Goal: Transaction & Acquisition: Purchase product/service

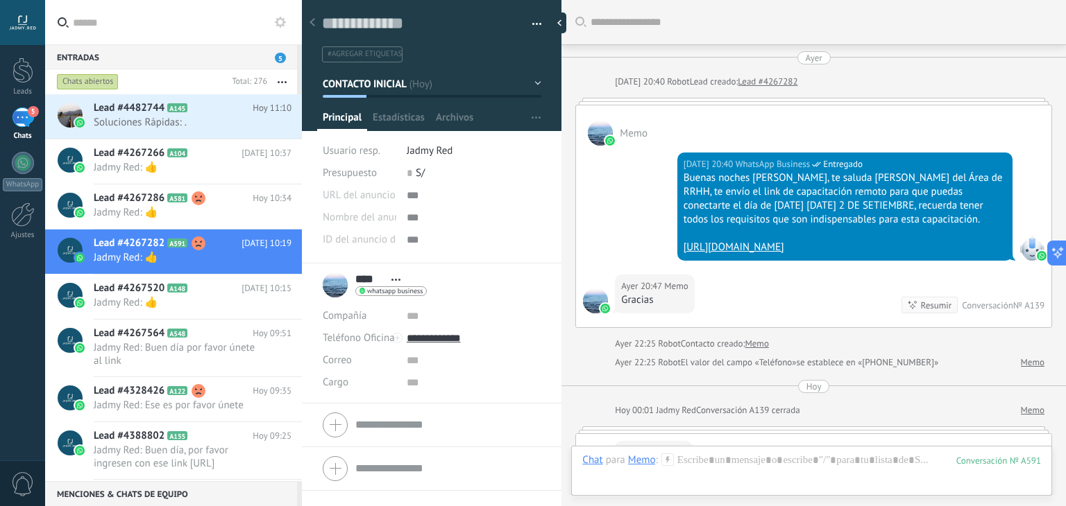
scroll to position [20, 0]
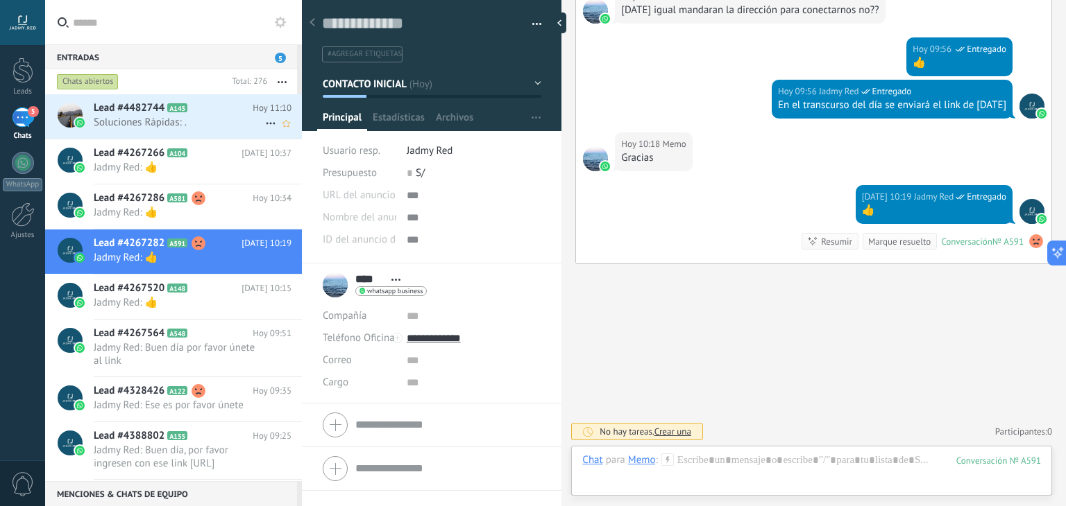
drag, startPoint x: 0, startPoint y: 0, endPoint x: 207, endPoint y: 130, distance: 244.6
click at [207, 130] on div "Lead #4482744 A145 [DATE] 11:10 Soluciones Rápidas: ." at bounding box center [198, 116] width 208 height 44
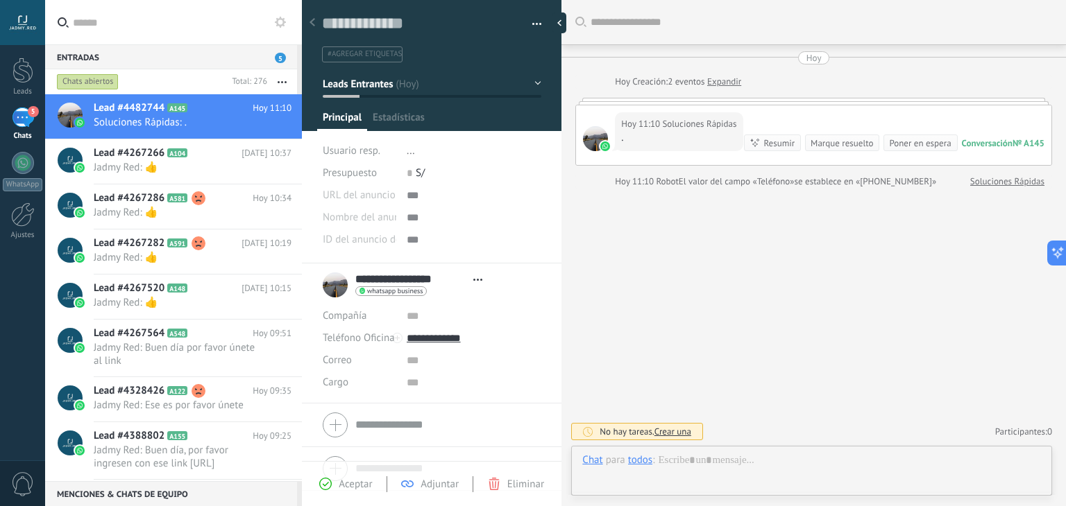
type textarea "**********"
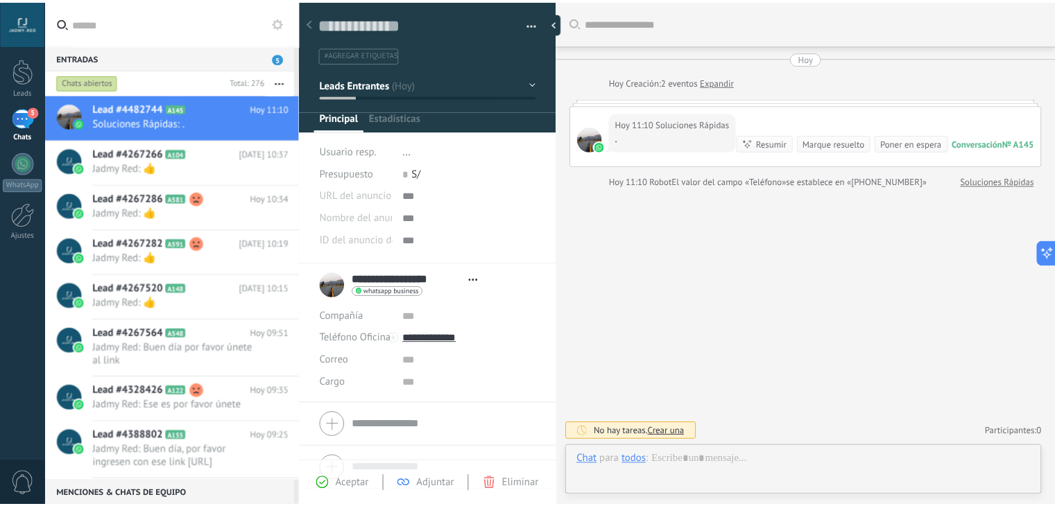
scroll to position [20, 0]
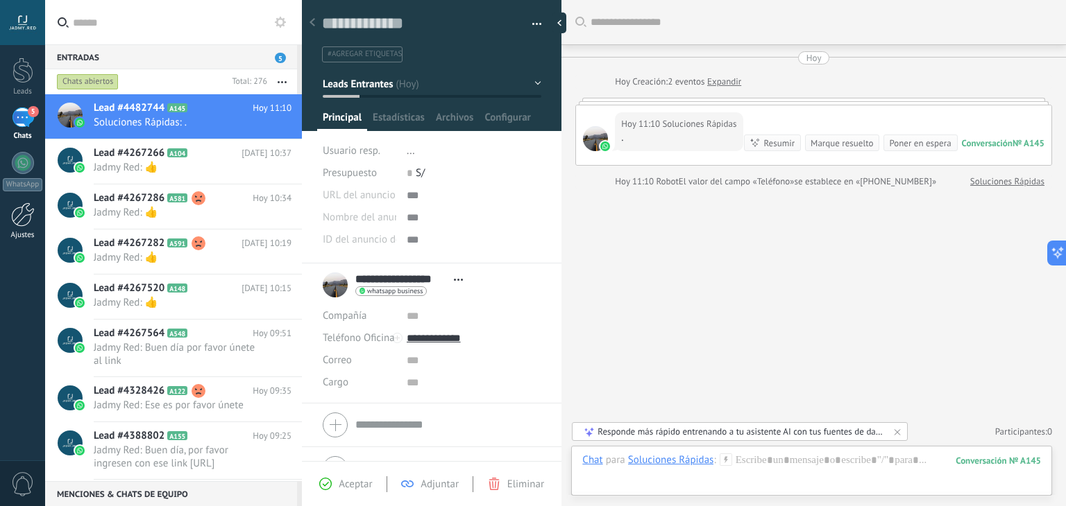
click at [27, 228] on link "Ajustes" at bounding box center [22, 221] width 45 height 37
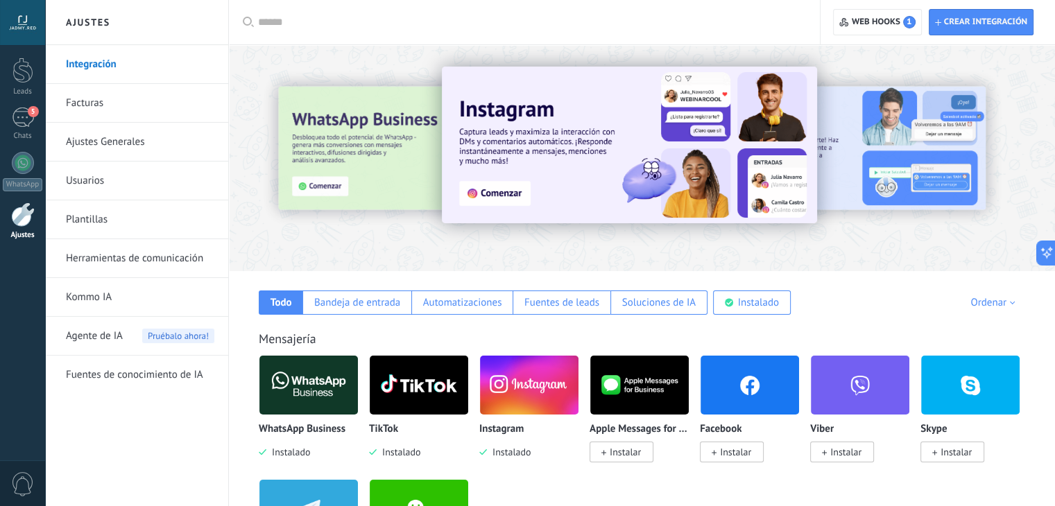
click at [89, 101] on link "Facturas" at bounding box center [140, 103] width 148 height 39
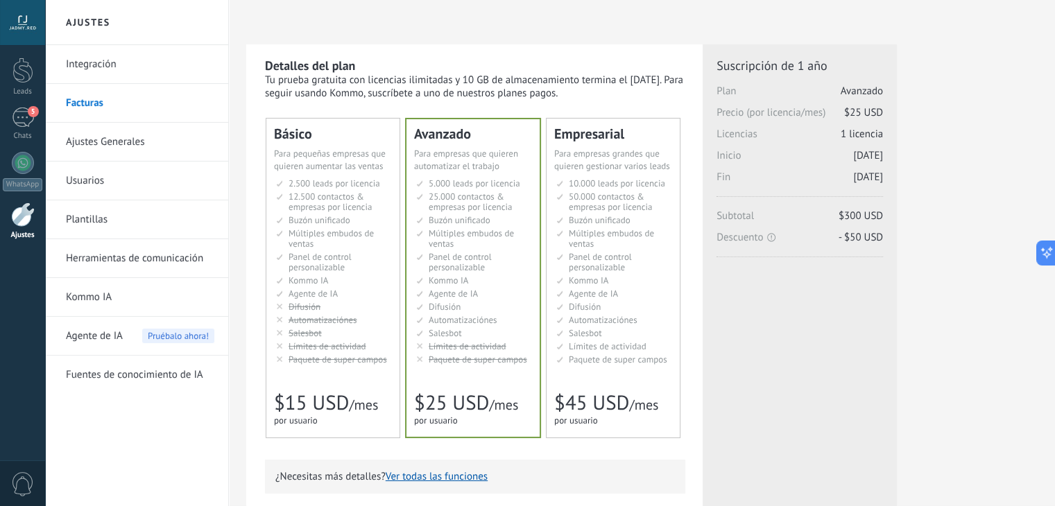
click at [359, 285] on li "Kommo AI Kommo AI Kommo IA Kommo AI Kommo IA Kommo AI Kommo AI" at bounding box center [334, 280] width 116 height 10
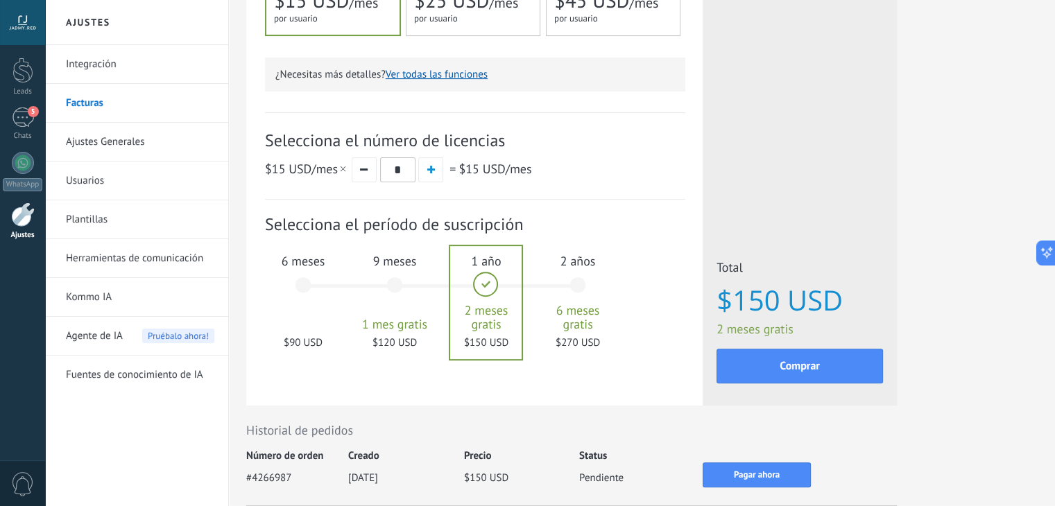
scroll to position [405, 0]
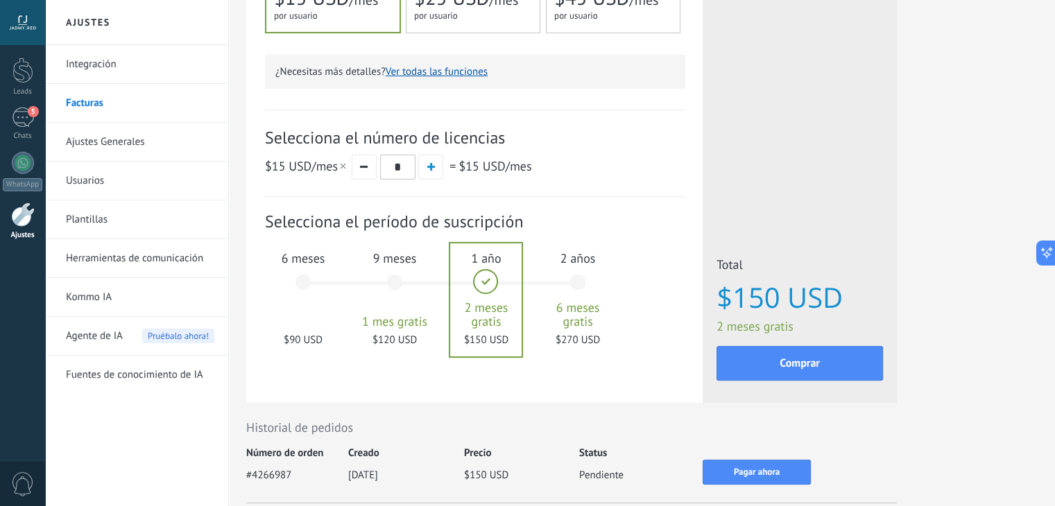
click at [302, 284] on div "6 meses $90 USD" at bounding box center [303, 289] width 75 height 98
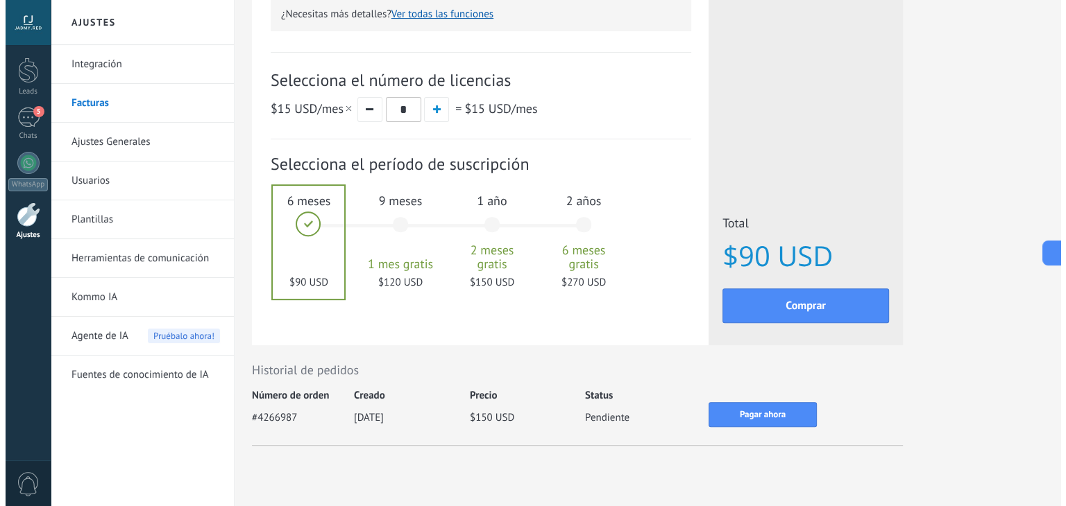
scroll to position [462, 0]
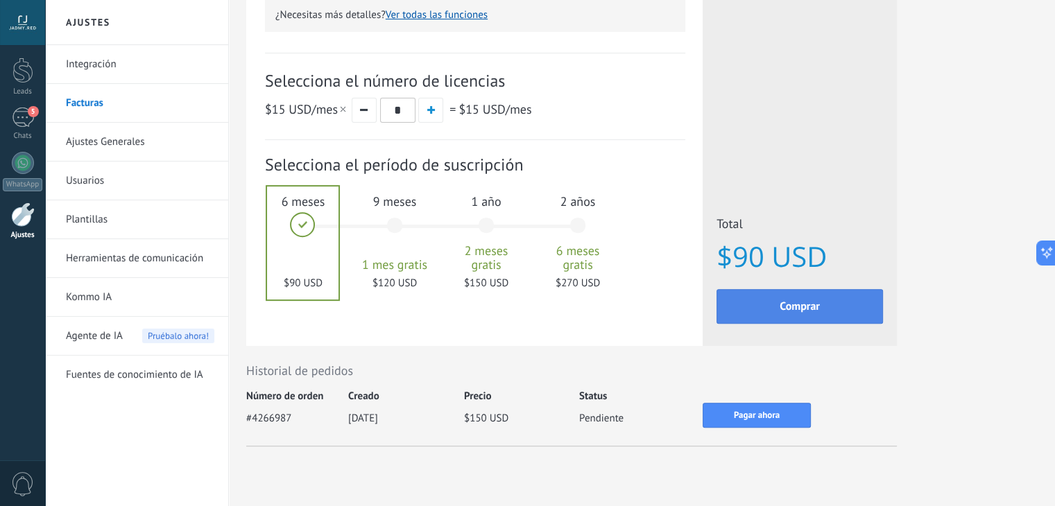
click at [772, 316] on button "Comprar" at bounding box center [800, 306] width 166 height 35
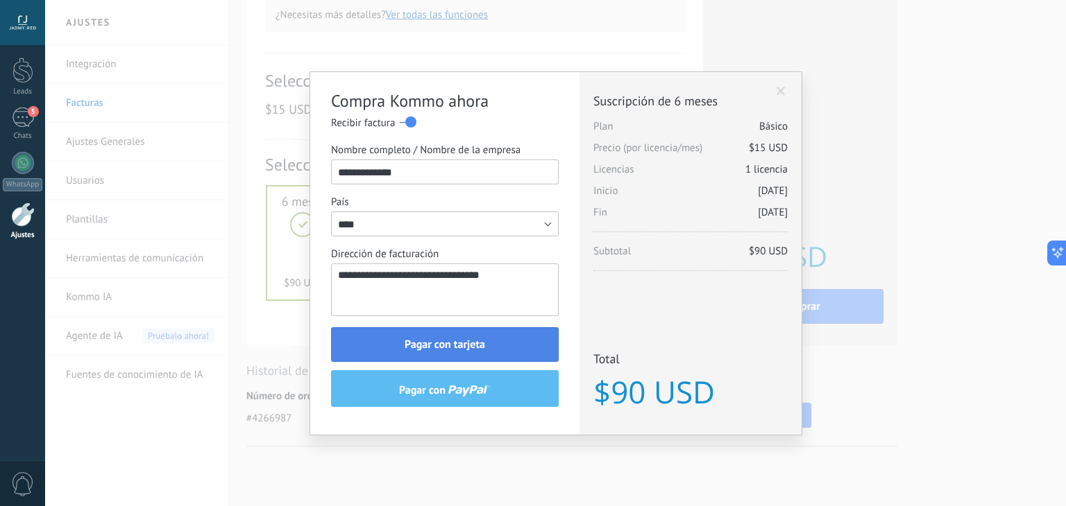
click at [461, 345] on span "Pagar con tarjeta" at bounding box center [444, 345] width 80 height 10
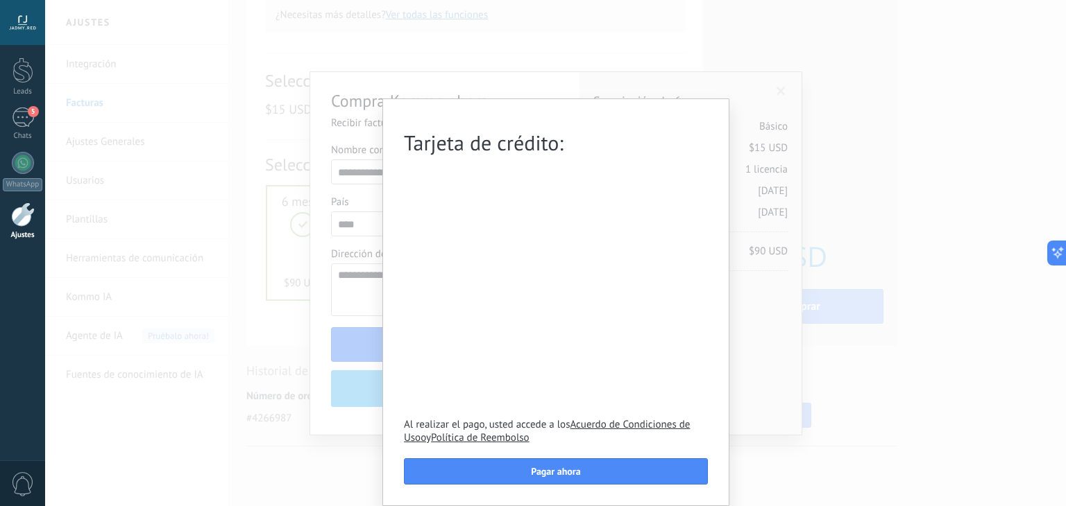
scroll to position [5, 0]
click at [536, 471] on span "Pagar ahora" at bounding box center [555, 472] width 49 height 10
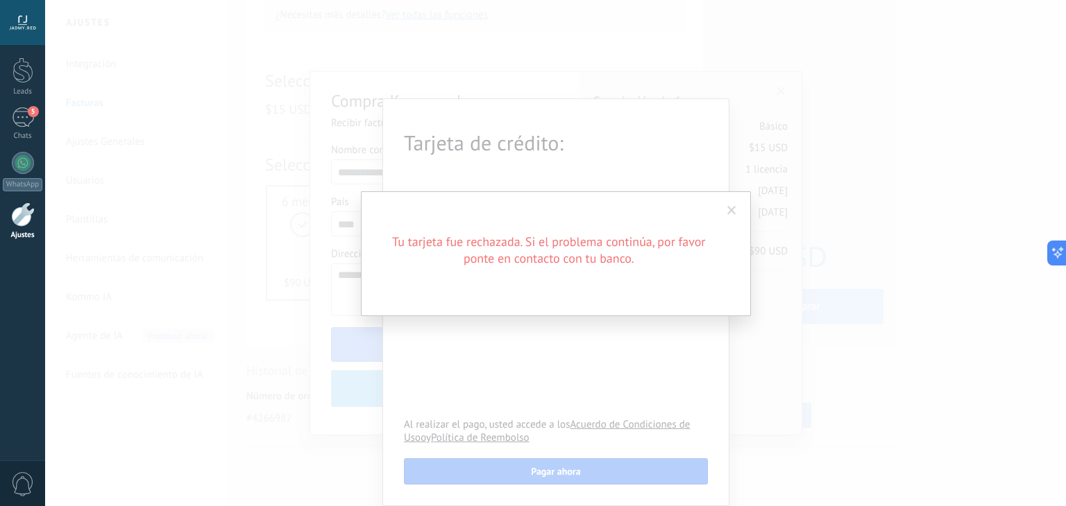
click at [733, 210] on span at bounding box center [731, 211] width 9 height 10
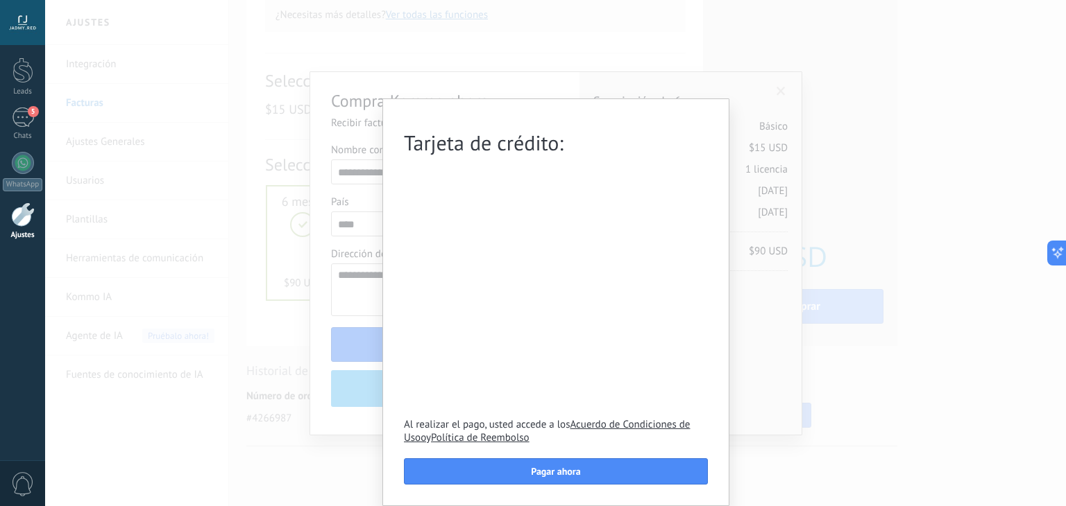
click at [733, 210] on div "Tarjeta de crédito: Al realizar el pago, usted accede a los Acuerdo de Condicio…" at bounding box center [555, 253] width 1020 height 506
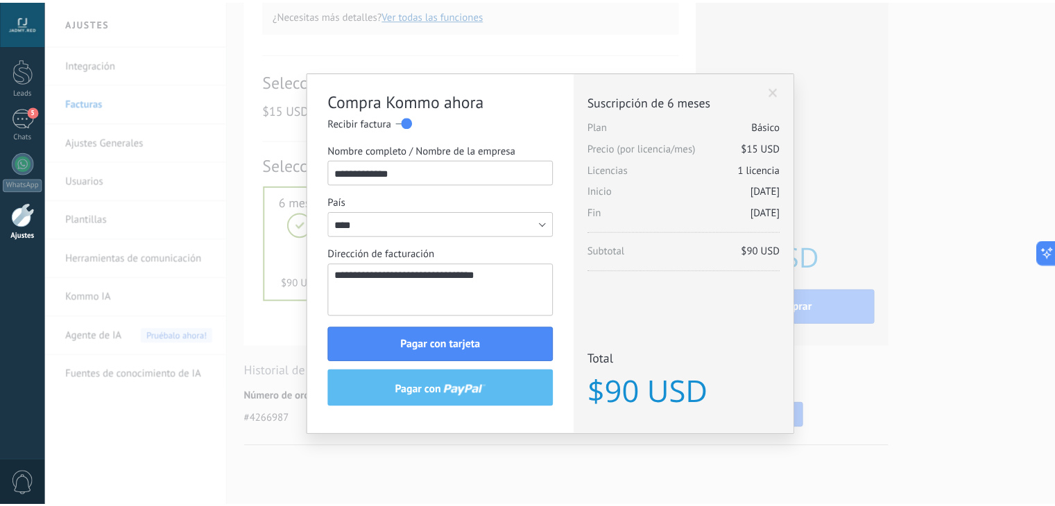
scroll to position [0, 0]
click at [778, 81] on div "Licencias adicionales Plan Básico Precio (por licencia/mes) $15 USD Nuevas lice…" at bounding box center [690, 253] width 222 height 363
click at [780, 90] on span at bounding box center [780, 92] width 9 height 10
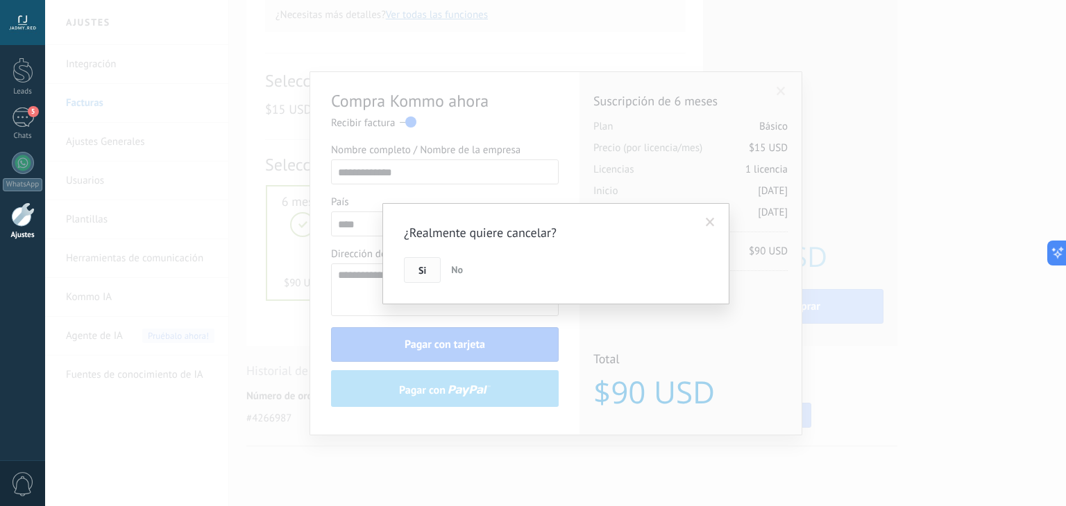
click at [423, 268] on span "Si" at bounding box center [422, 271] width 8 height 10
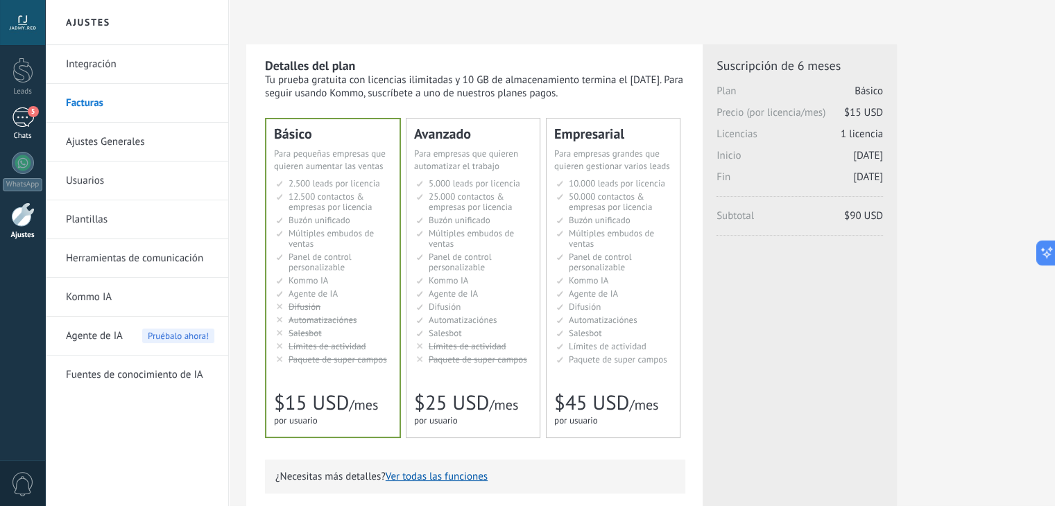
click at [41, 126] on link "5 Chats" at bounding box center [22, 124] width 45 height 33
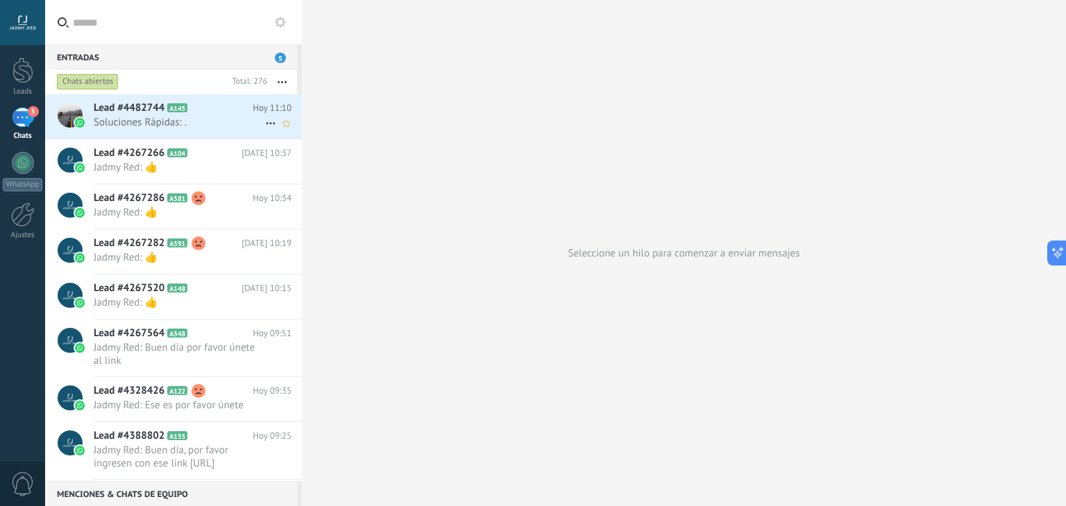
click at [178, 114] on h2 "Lead #4482744 A145" at bounding box center [173, 108] width 159 height 14
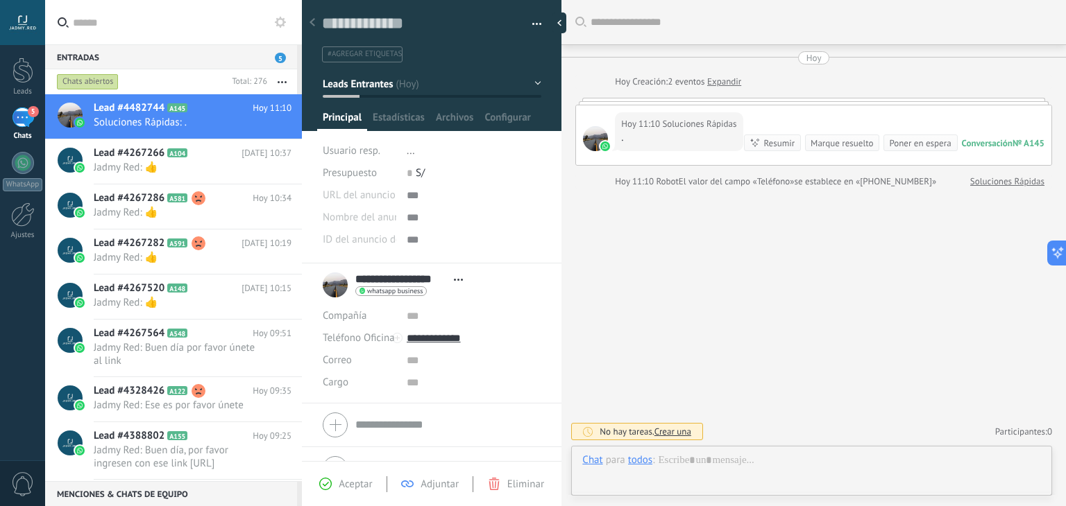
scroll to position [20, 0]
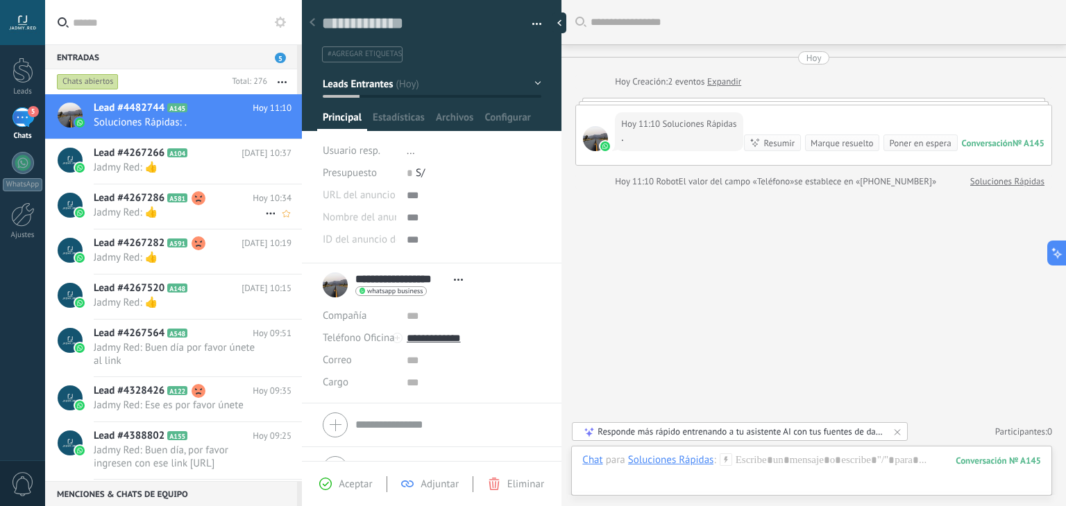
click at [159, 194] on span "Lead #4267286" at bounding box center [129, 198] width 71 height 14
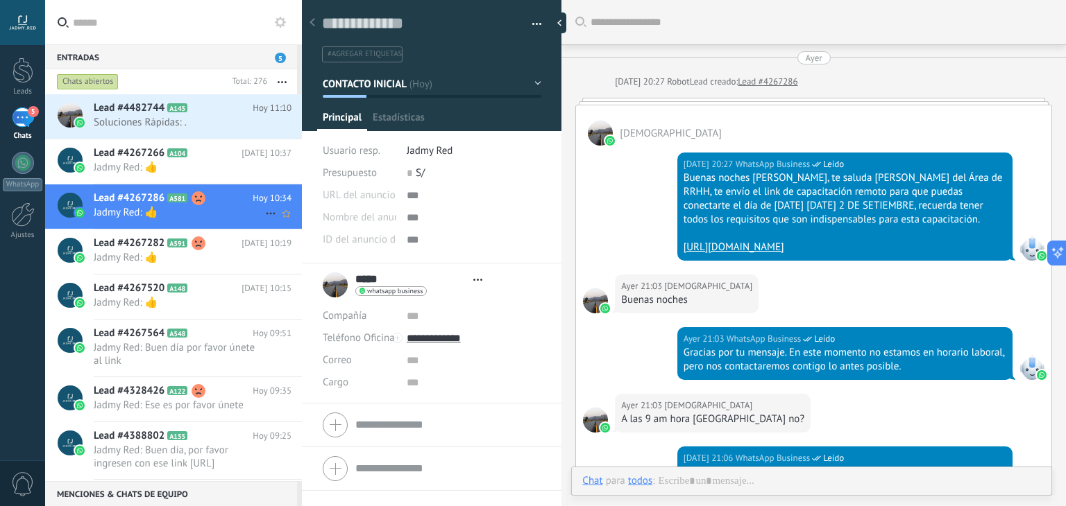
type textarea "**********"
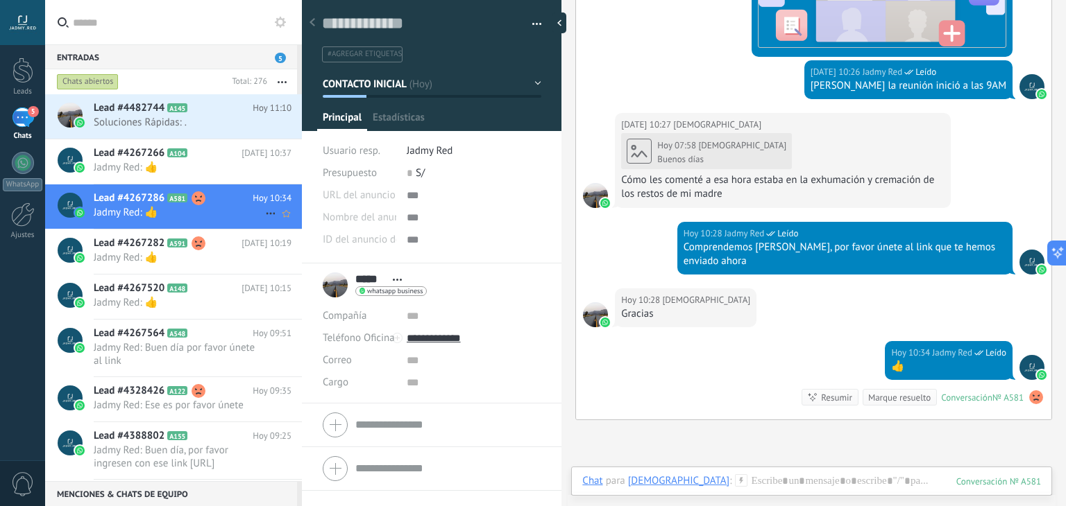
scroll to position [1435, 0]
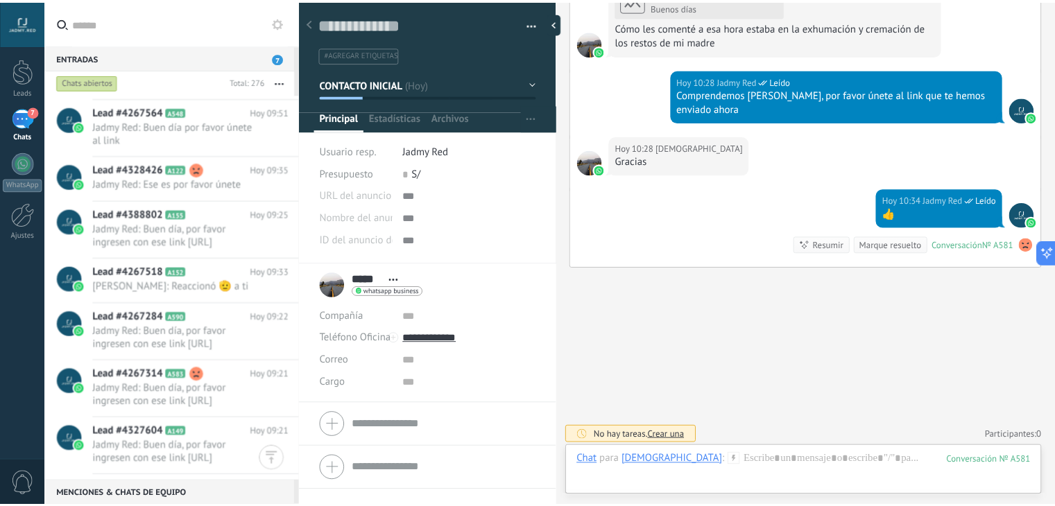
scroll to position [0, 0]
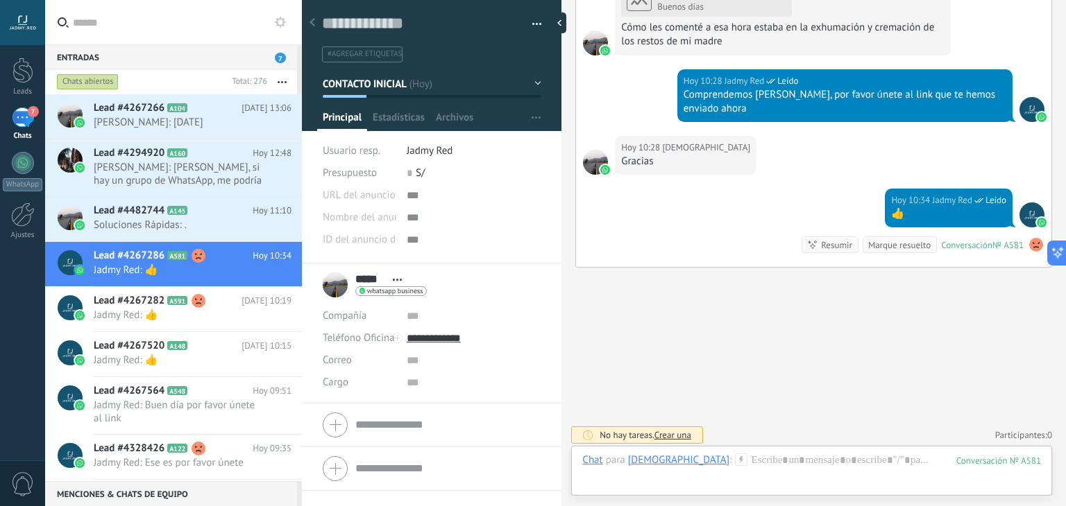
click at [17, 22] on div at bounding box center [22, 22] width 45 height 45
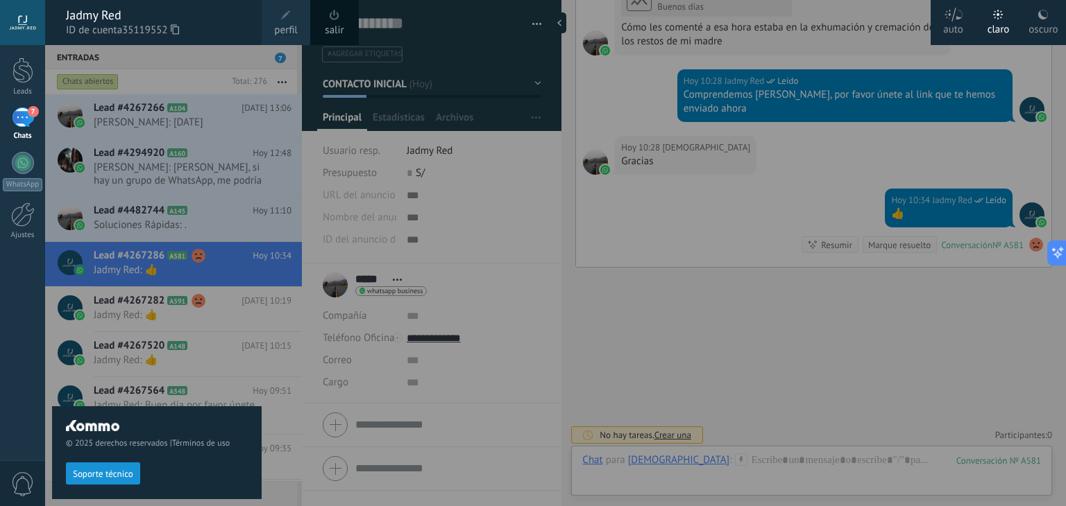
click at [276, 31] on span "perfil" at bounding box center [285, 30] width 23 height 15
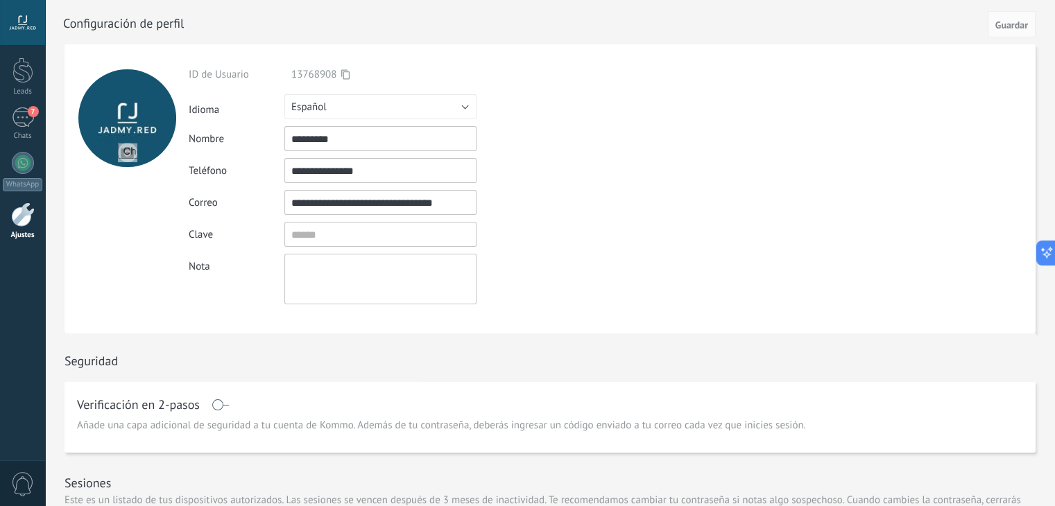
click at [114, 229] on div at bounding box center [127, 188] width 124 height 289
click at [14, 14] on div at bounding box center [22, 22] width 45 height 45
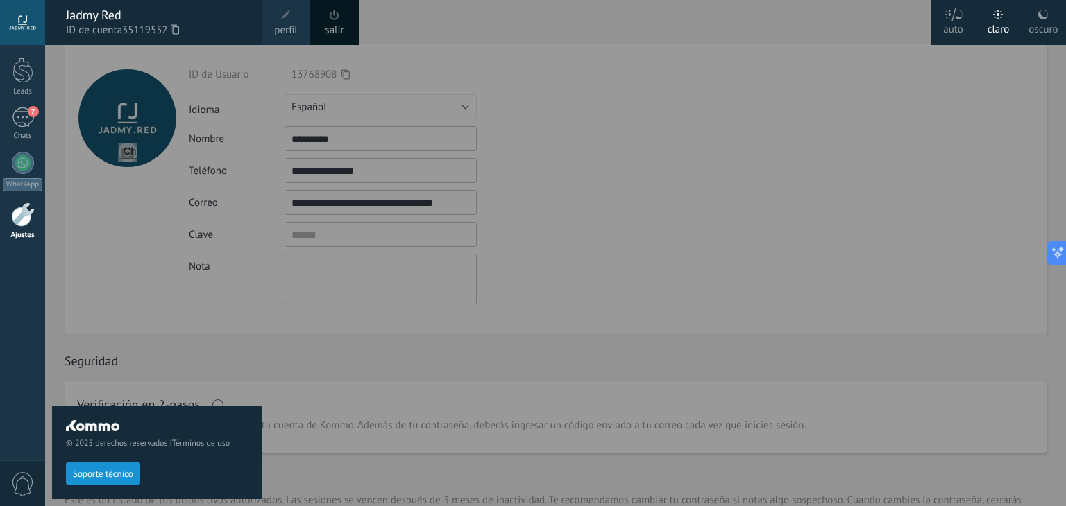
click at [31, 223] on div at bounding box center [23, 215] width 24 height 24
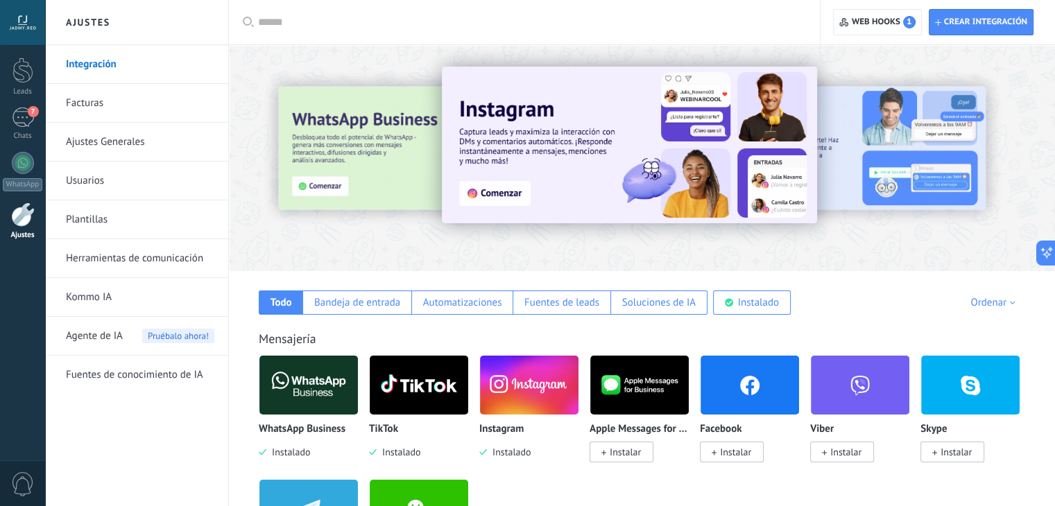
click at [96, 104] on link "Facturas" at bounding box center [140, 103] width 148 height 39
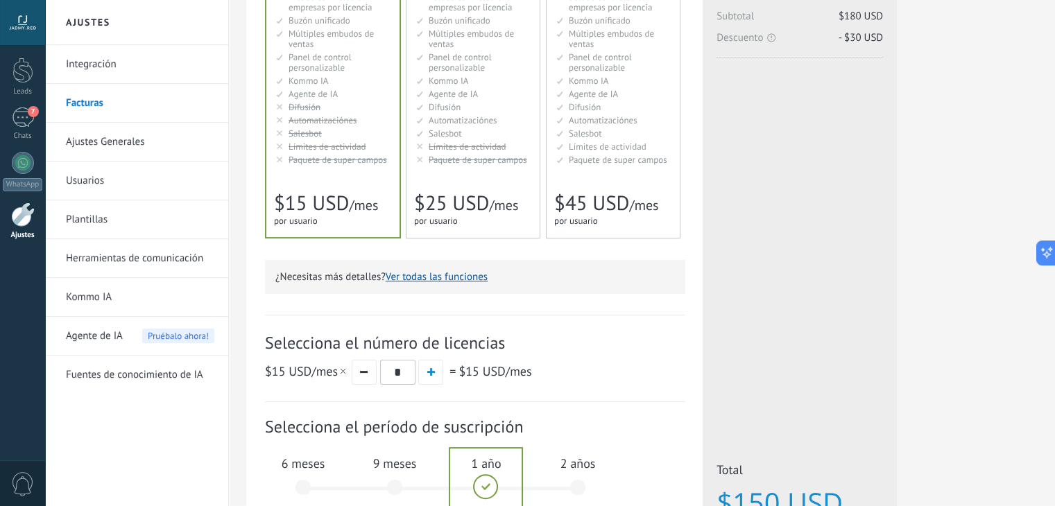
scroll to position [408, 0]
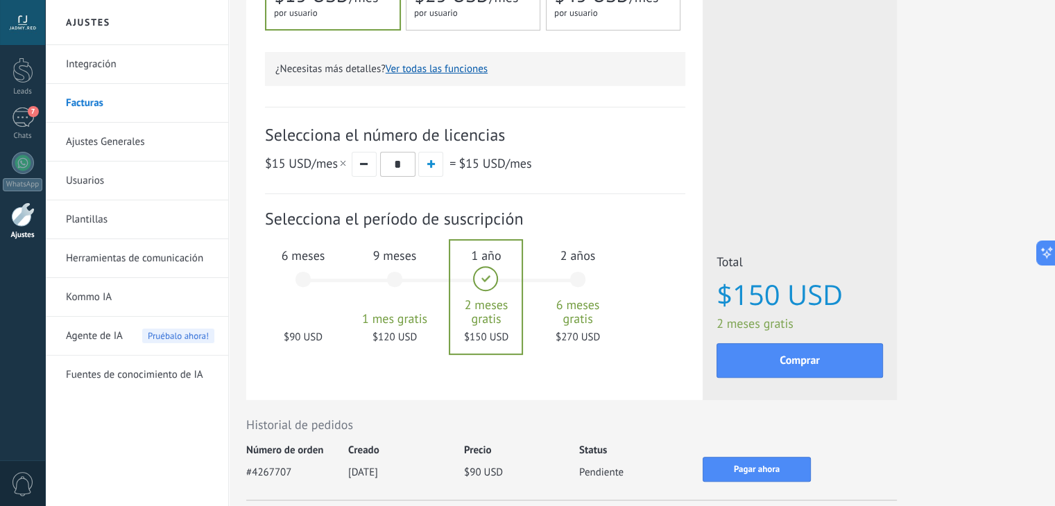
click at [302, 281] on div "6 meses $90 USD" at bounding box center [303, 286] width 75 height 98
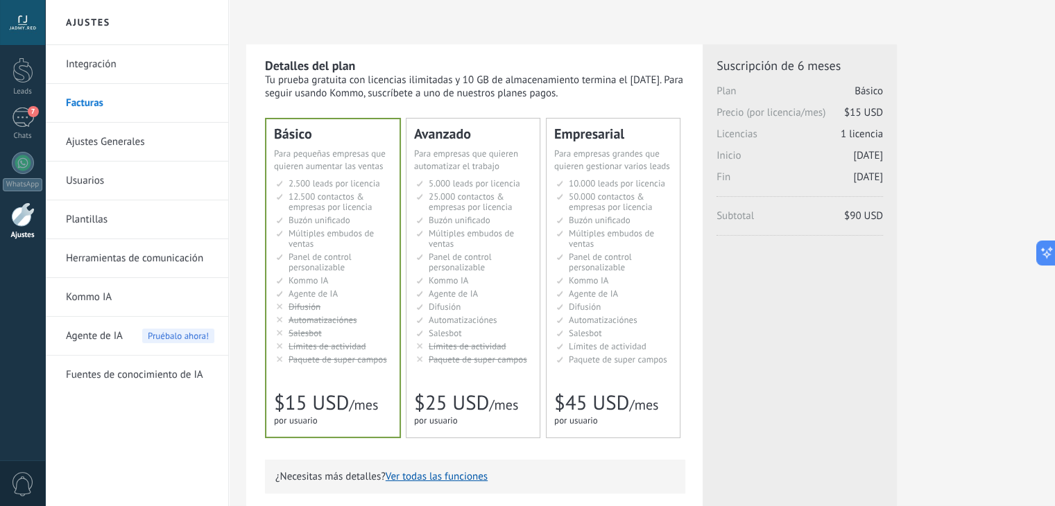
scroll to position [19, 0]
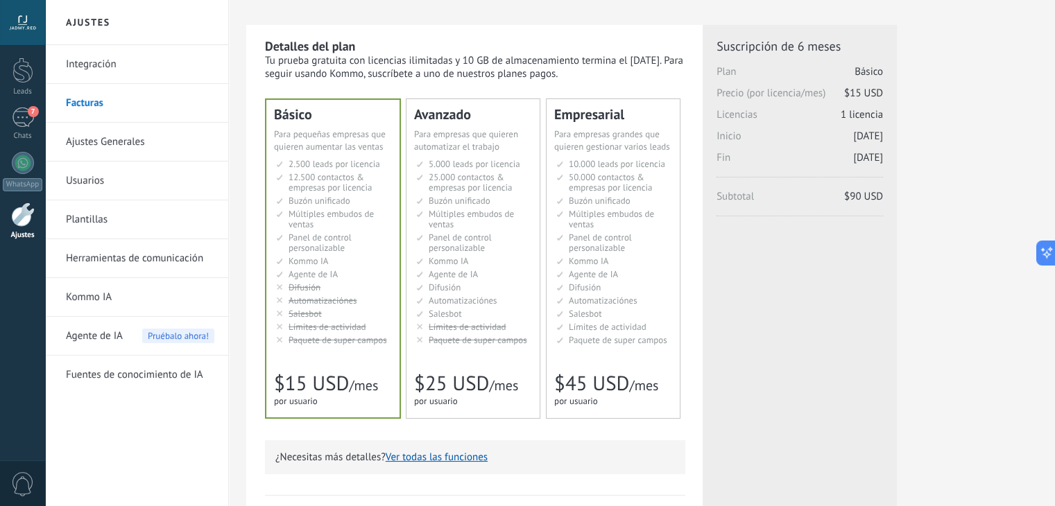
drag, startPoint x: 842, startPoint y: 112, endPoint x: 888, endPoint y: 110, distance: 45.8
click at [888, 110] on div "Licencias adicionales Plan Básico Precio (por licencia/mes) $15 USD Nuevas lice…" at bounding box center [800, 407] width 194 height 764
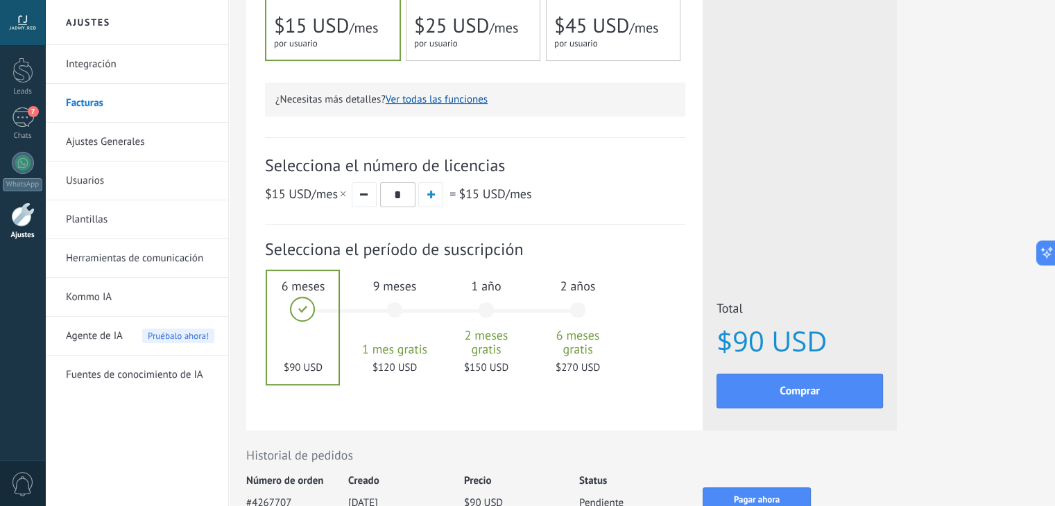
scroll to position [379, 0]
click at [427, 194] on span "button" at bounding box center [431, 193] width 8 height 8
click at [363, 197] on button "button" at bounding box center [364, 193] width 25 height 25
type input "*"
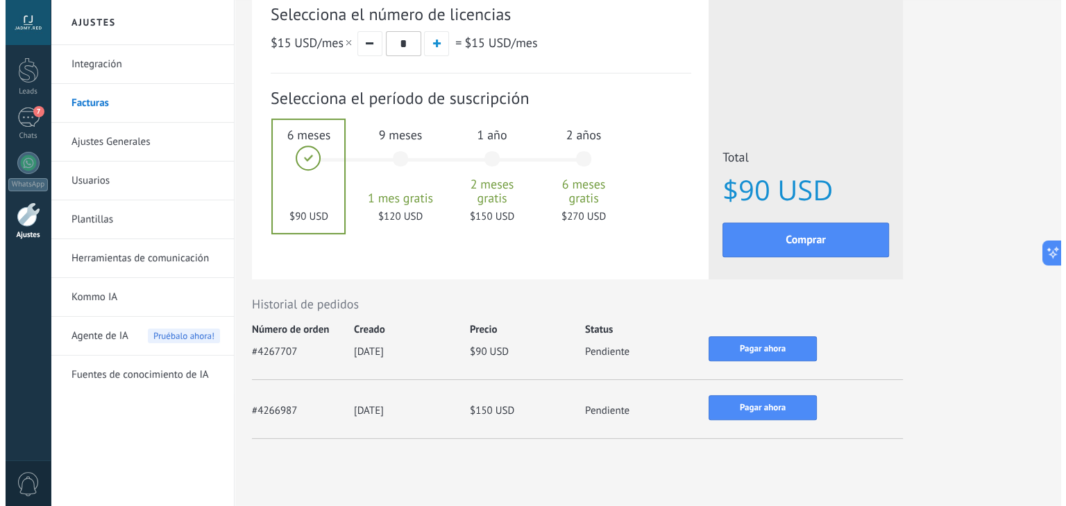
scroll to position [544, 0]
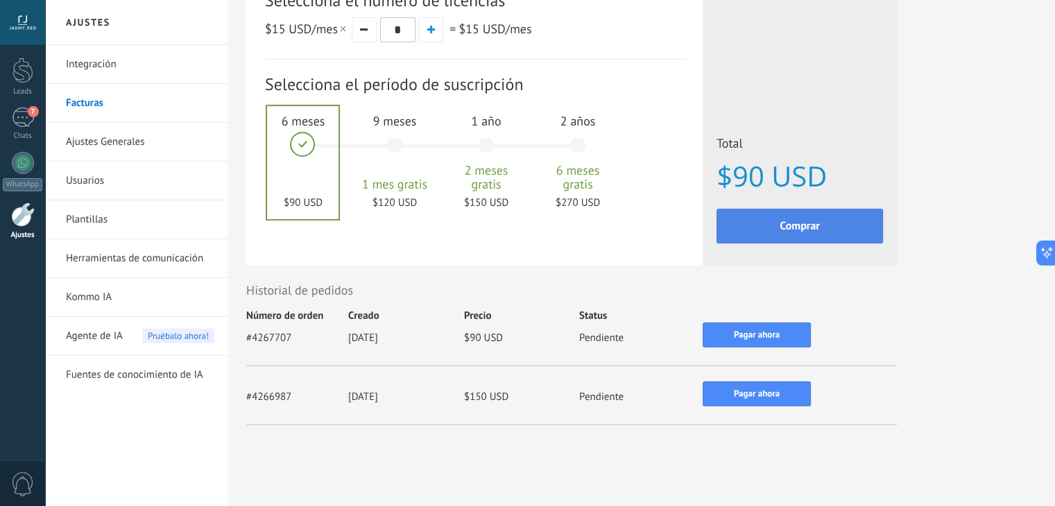
click at [806, 230] on span "Comprar" at bounding box center [800, 226] width 40 height 10
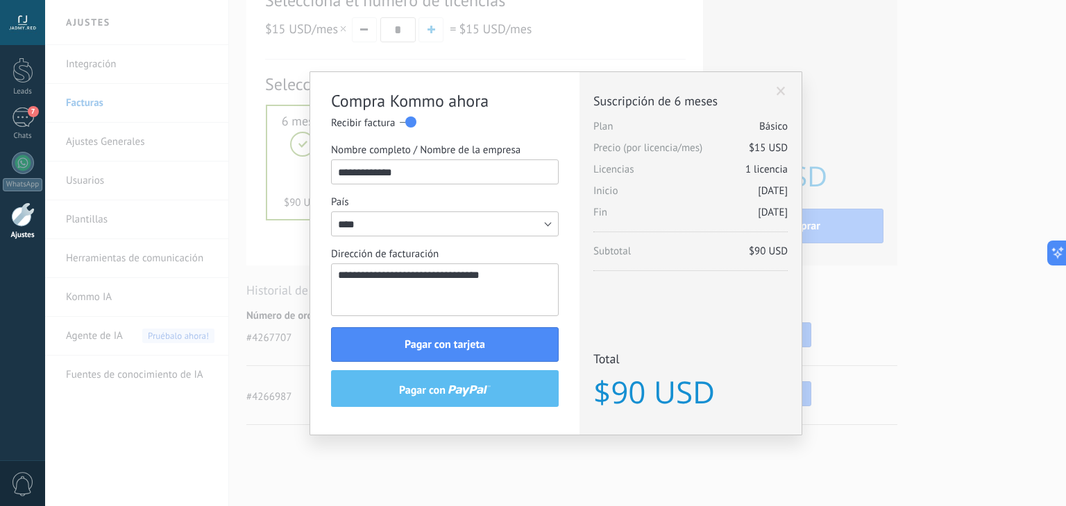
drag, startPoint x: 425, startPoint y: 171, endPoint x: 282, endPoint y: 172, distance: 142.9
click at [282, 172] on div "**********" at bounding box center [555, 253] width 1020 height 506
type input "**********"
click at [433, 170] on input "**********" at bounding box center [445, 172] width 228 height 25
drag, startPoint x: 414, startPoint y: 175, endPoint x: 295, endPoint y: 166, distance: 119.7
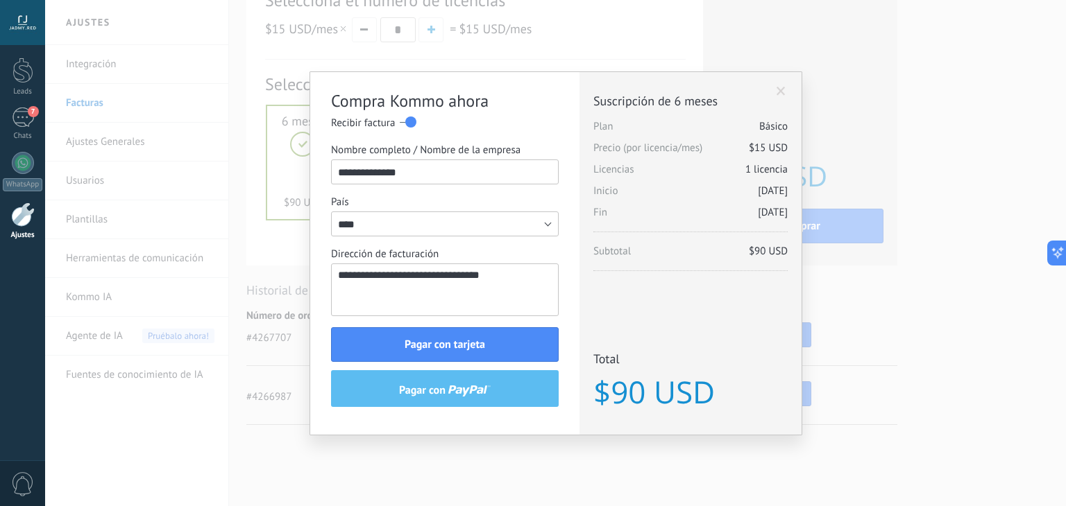
click at [295, 166] on div "**********" at bounding box center [555, 253] width 1020 height 506
click at [440, 173] on input "Nombre completo / Nombre de la empresa" at bounding box center [445, 172] width 228 height 25
type input "*"
drag, startPoint x: 436, startPoint y: 173, endPoint x: 325, endPoint y: 171, distance: 111.7
click at [325, 171] on div "**********" at bounding box center [444, 253] width 269 height 363
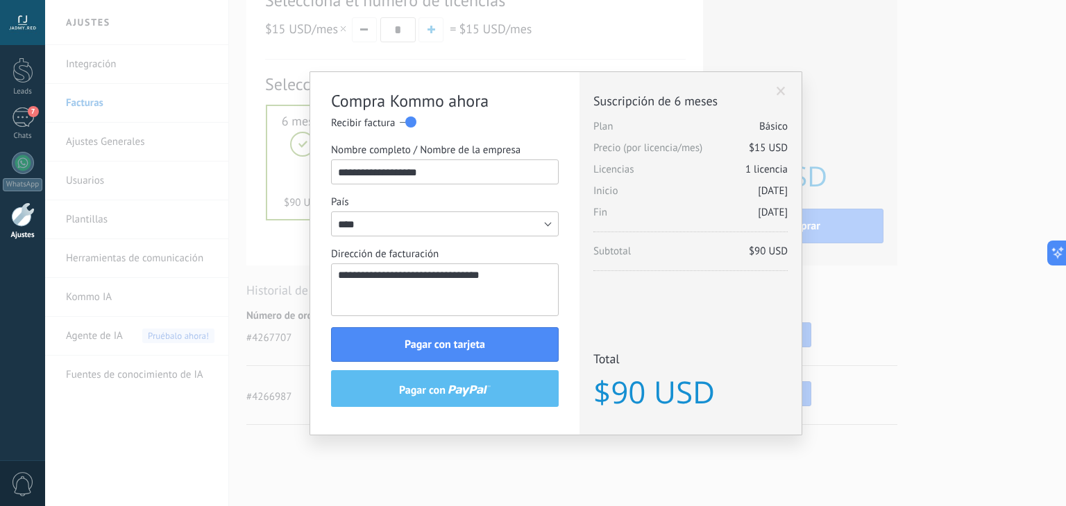
click at [445, 392] on span "pagar con" at bounding box center [423, 391] width 49 height 10
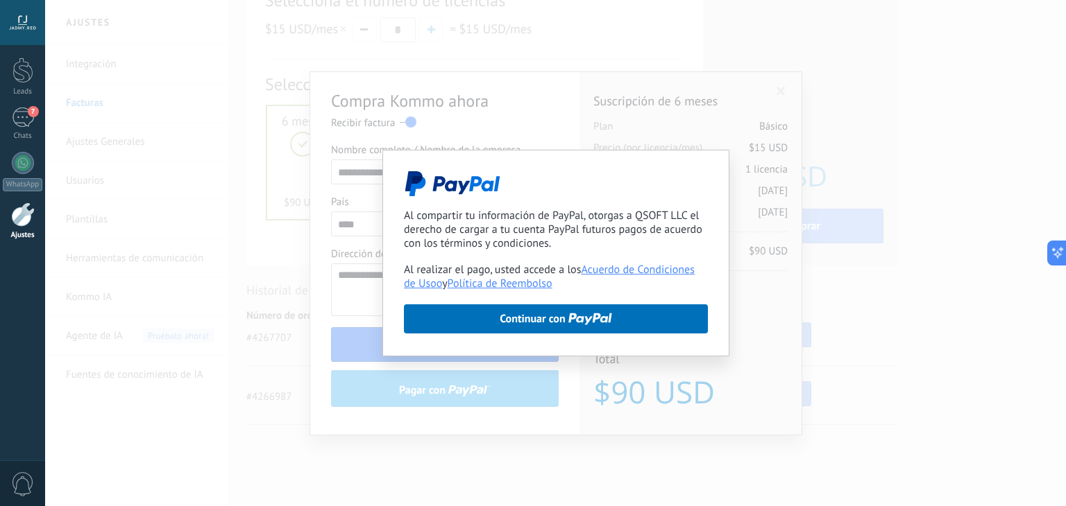
click at [491, 370] on div "Al compartir tu información de PayPal, otorgas a QSOFT LLC el derecho de cargar…" at bounding box center [555, 253] width 1020 height 506
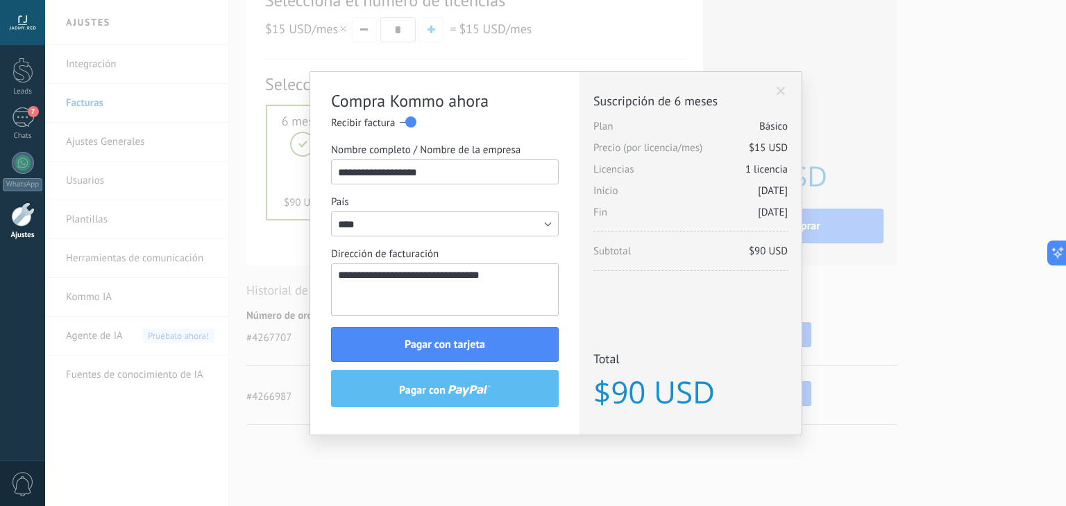
drag, startPoint x: 434, startPoint y: 167, endPoint x: 270, endPoint y: 173, distance: 164.5
click at [270, 173] on div "**********" at bounding box center [555, 253] width 1020 height 506
type input "**********"
click at [459, 345] on span "Pagar con tarjeta" at bounding box center [444, 345] width 80 height 10
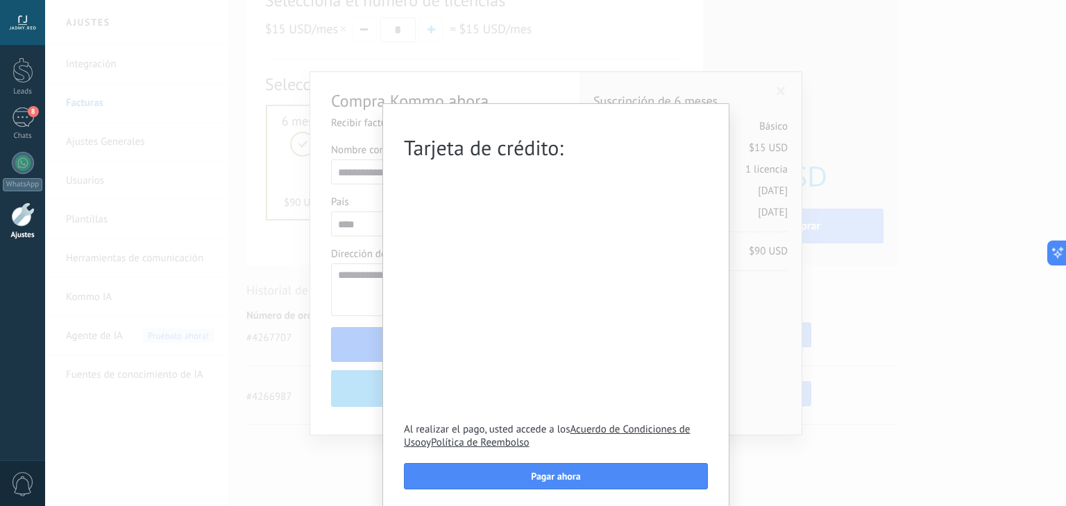
scroll to position [5, 0]
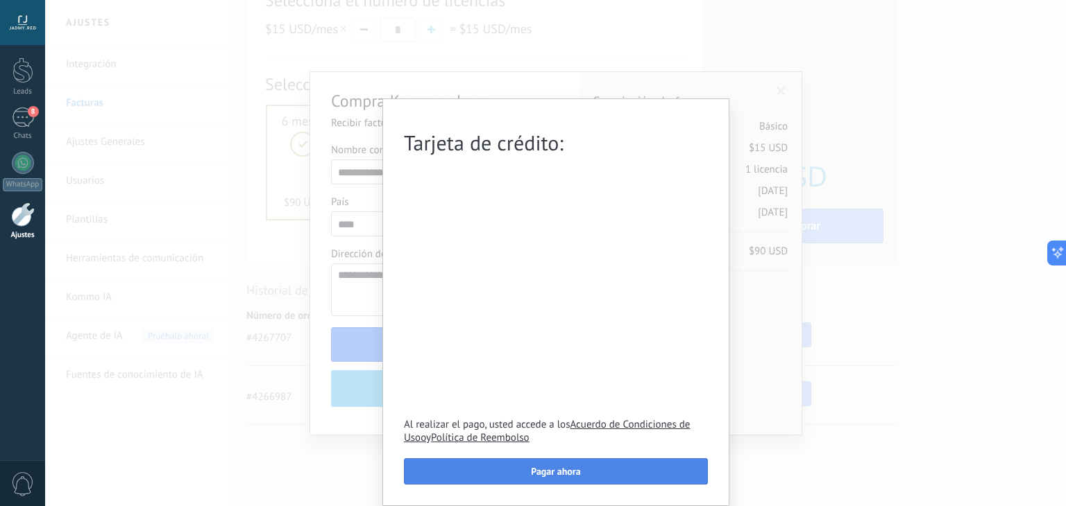
click at [568, 475] on span "Pagar ahora" at bounding box center [555, 472] width 49 height 10
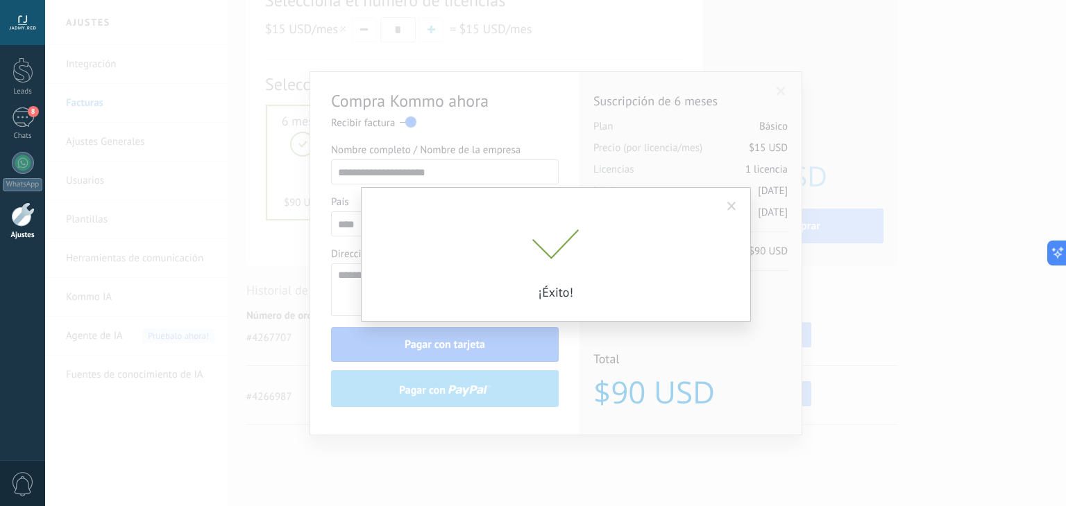
scroll to position [0, 0]
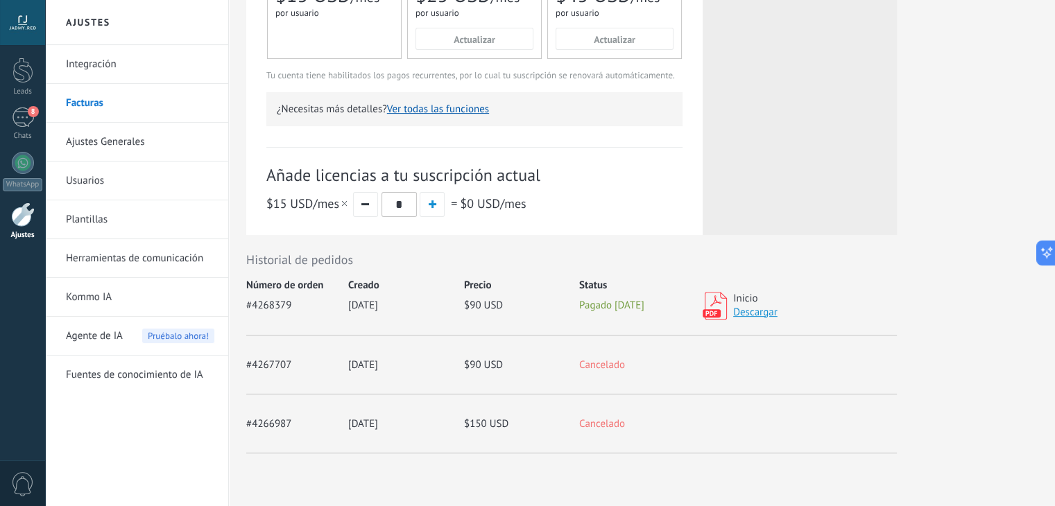
scroll to position [440, 0]
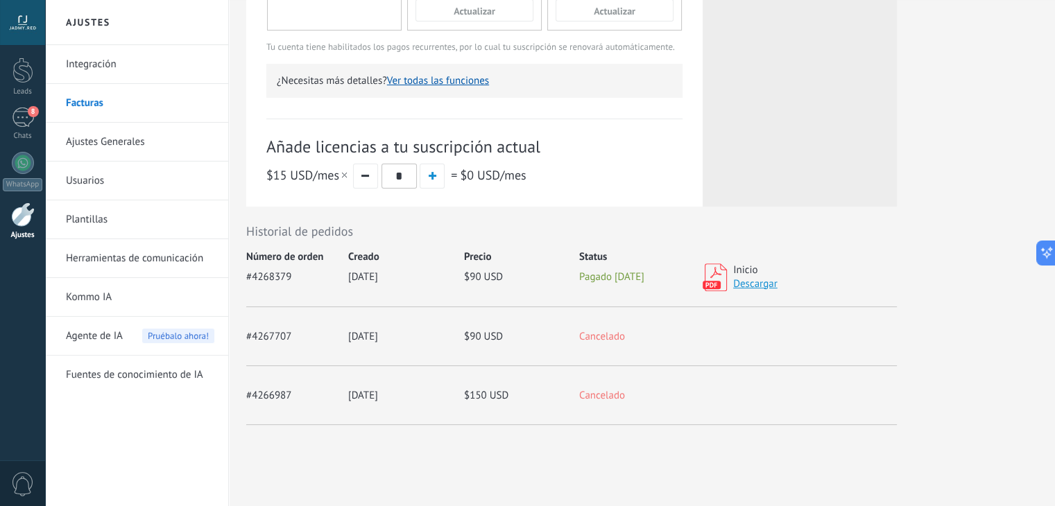
click at [752, 284] on link "Descargar" at bounding box center [755, 283] width 44 height 13
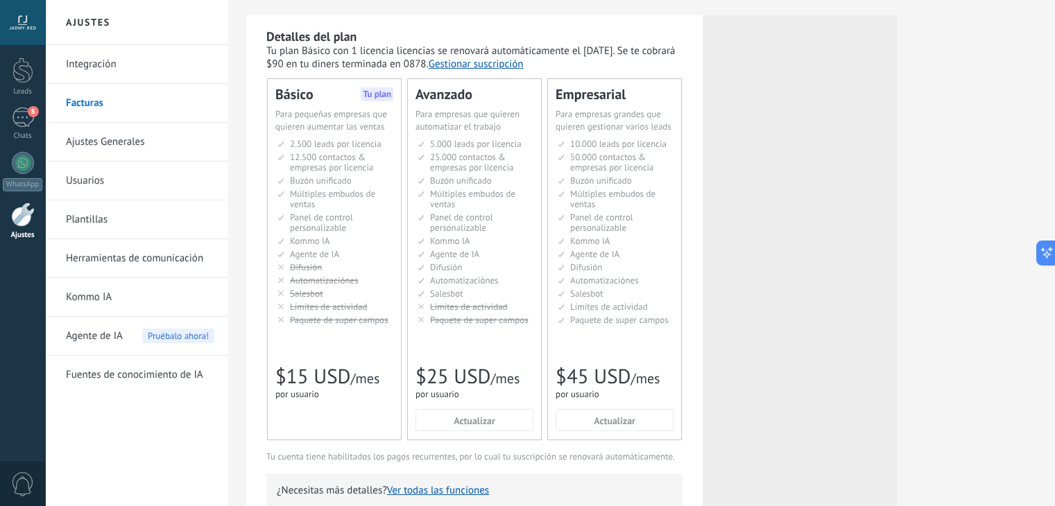
scroll to position [0, 0]
